Goal: Information Seeking & Learning: Learn about a topic

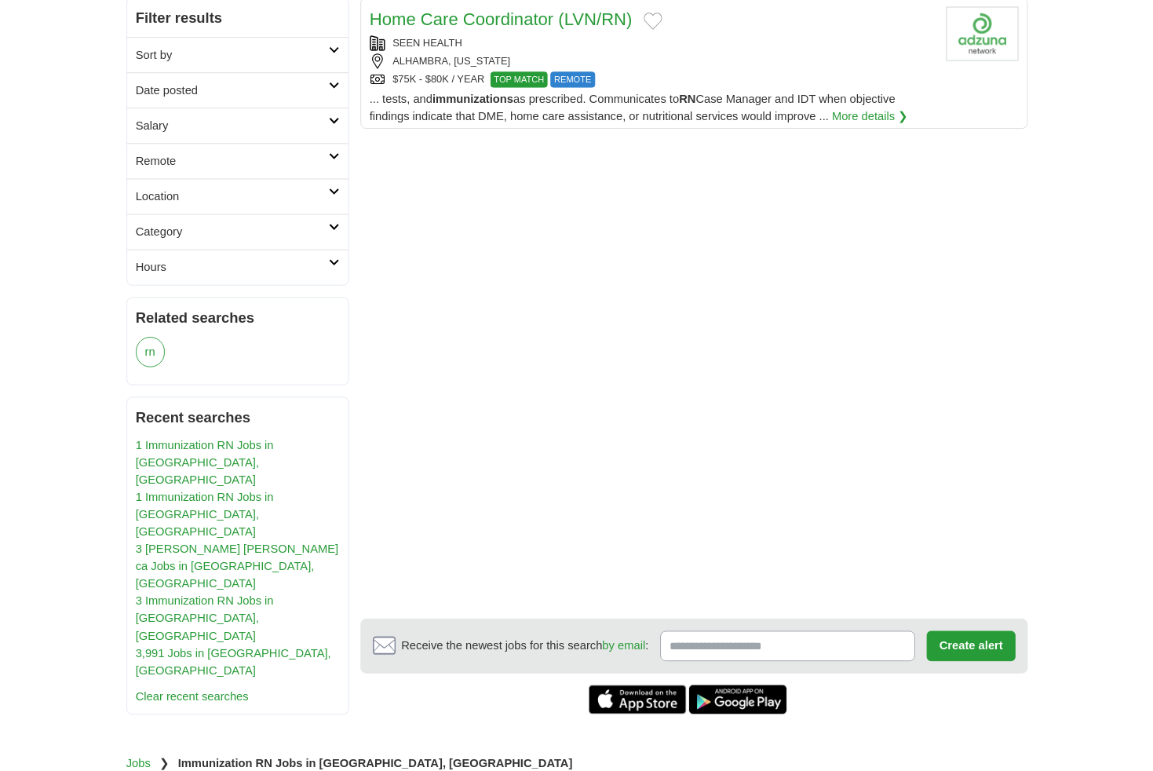
scroll to position [198, 0]
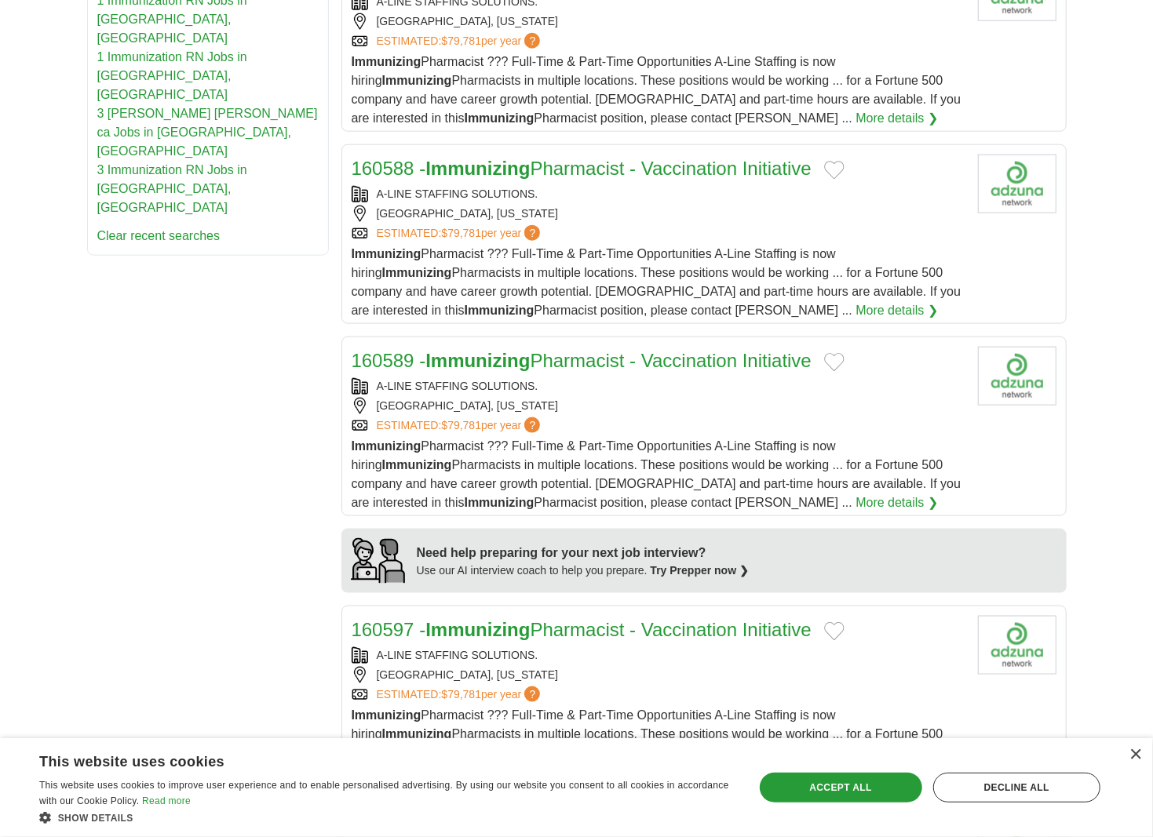
scroll to position [502, 0]
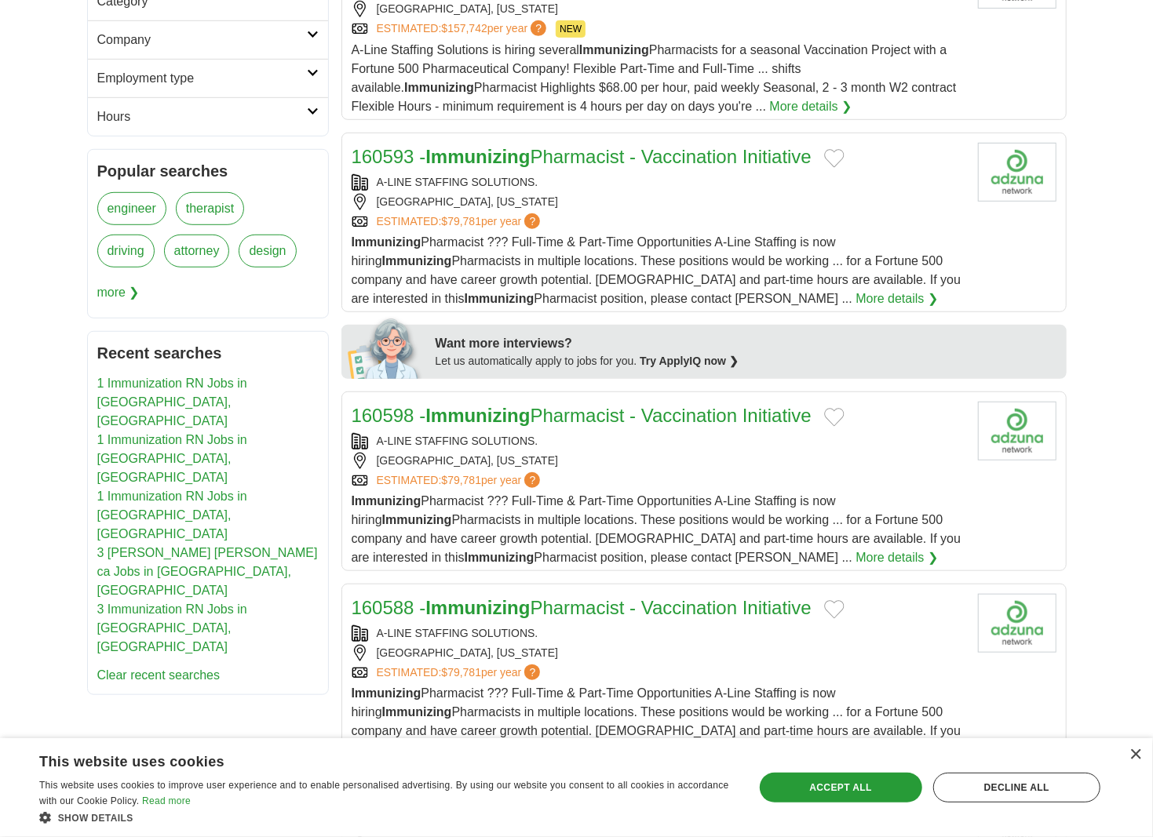
click at [446, 597] on strong "Immunizing" at bounding box center [477, 607] width 104 height 21
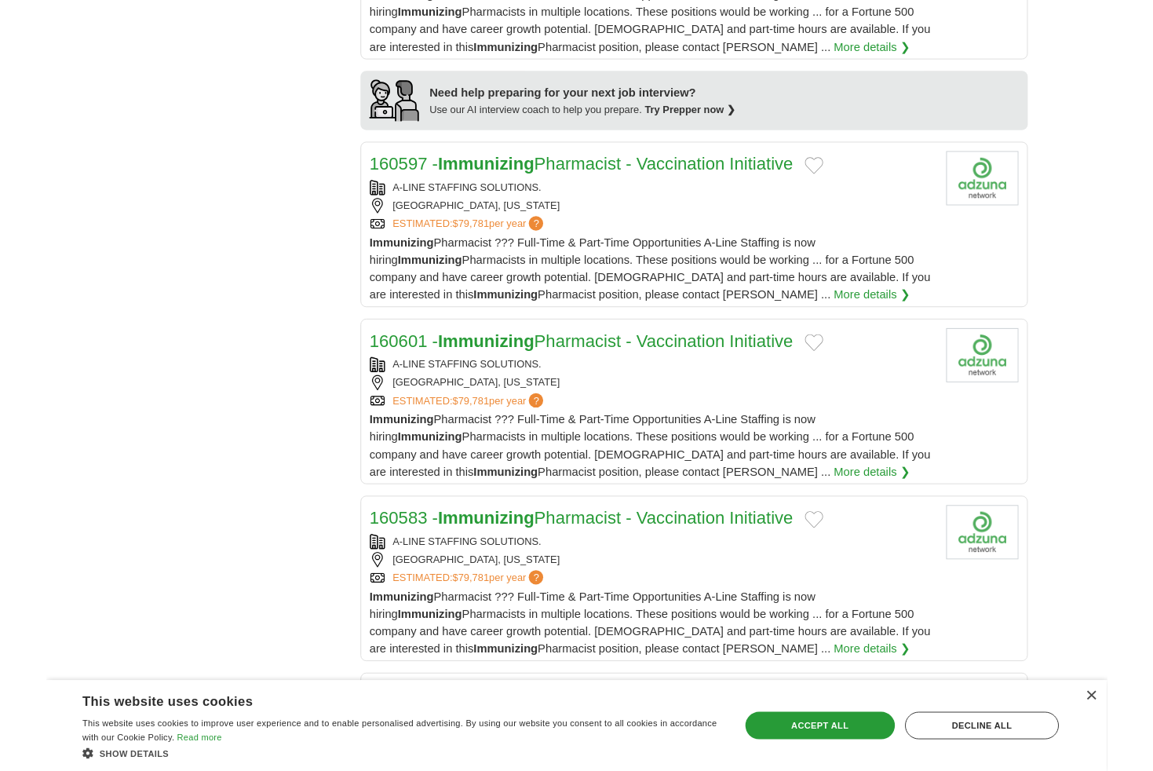
scroll to position [1402, 0]
